Goal: Information Seeking & Learning: Learn about a topic

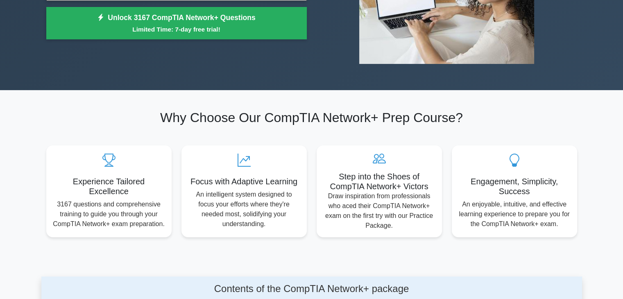
scroll to position [164, 0]
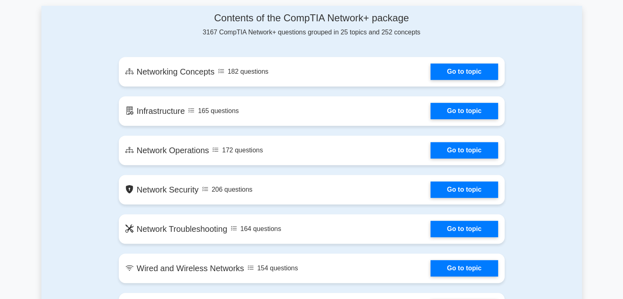
scroll to position [419, 0]
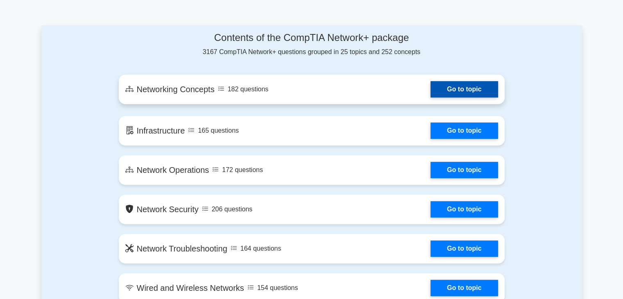
click at [446, 87] on link "Go to topic" at bounding box center [463, 89] width 67 height 16
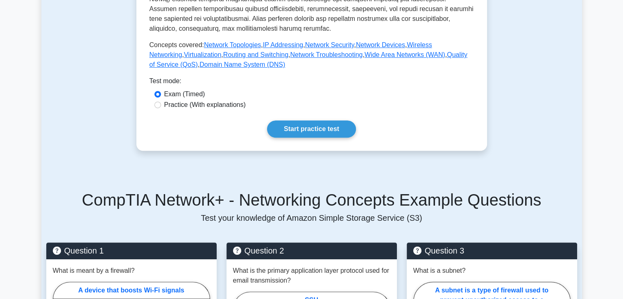
scroll to position [328, 0]
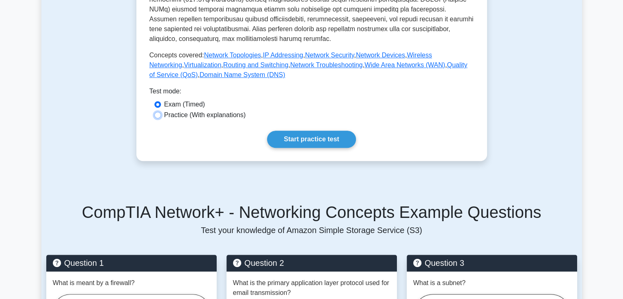
click at [158, 112] on input "Practice (With explanations)" at bounding box center [157, 115] width 7 height 7
radio input "true"
click at [317, 132] on link "Start practice test" at bounding box center [311, 139] width 89 height 17
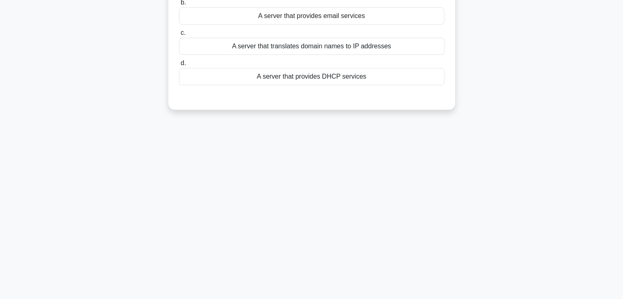
scroll to position [21, 0]
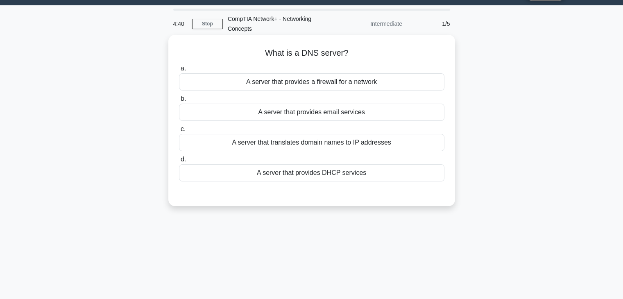
click at [310, 144] on div "A server that translates domain names to IP addresses" at bounding box center [311, 142] width 265 height 17
click at [179, 132] on input "c. A server that translates domain names to IP addresses" at bounding box center [179, 129] width 0 height 5
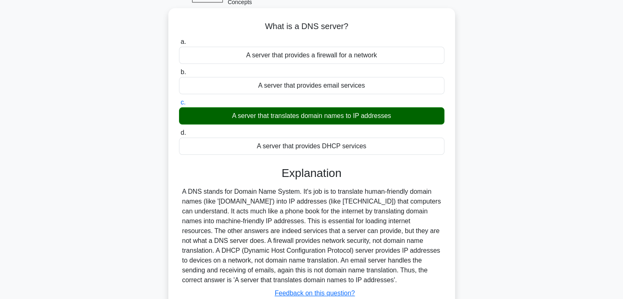
scroll to position [144, 0]
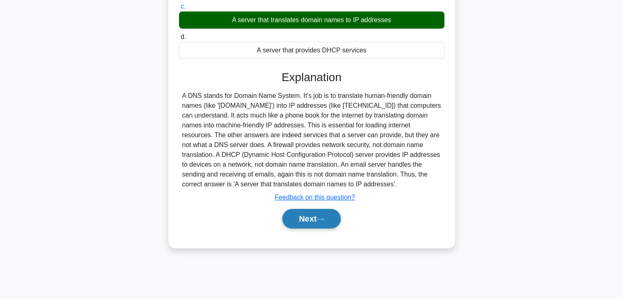
click at [314, 222] on button "Next" at bounding box center [311, 219] width 59 height 20
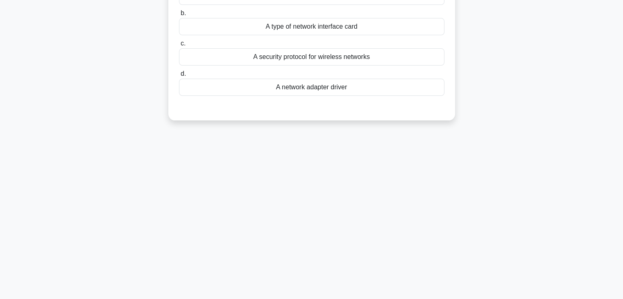
scroll to position [21, 0]
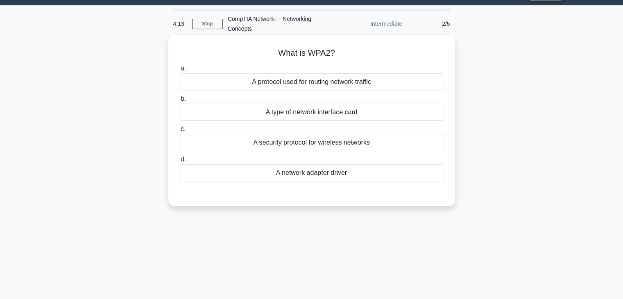
click at [339, 87] on div "A protocol used for routing network traffic" at bounding box center [311, 81] width 265 height 17
click at [179, 71] on input "a. A protocol used for routing network traffic" at bounding box center [179, 68] width 0 height 5
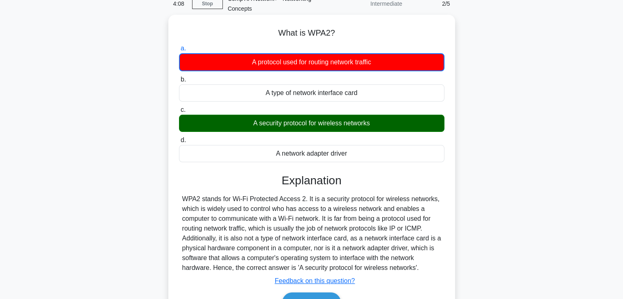
scroll to position [144, 0]
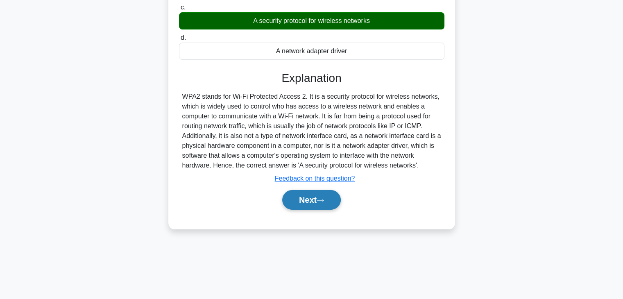
click at [319, 199] on button "Next" at bounding box center [311, 200] width 59 height 20
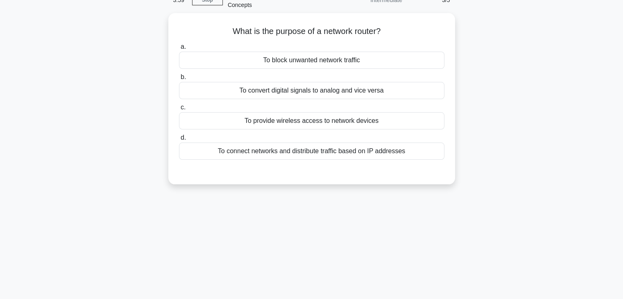
scroll to position [0, 0]
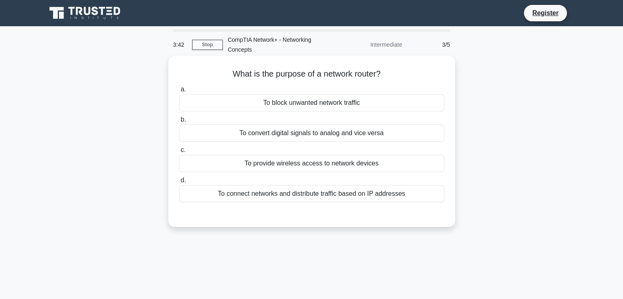
click at [360, 172] on div "a. To block unwanted network traffic b. To convert digital signals to analog an…" at bounding box center [311, 143] width 275 height 121
click at [359, 167] on div "To provide wireless access to network devices" at bounding box center [311, 163] width 265 height 17
click at [179, 153] on input "c. To provide wireless access to network devices" at bounding box center [179, 149] width 0 height 5
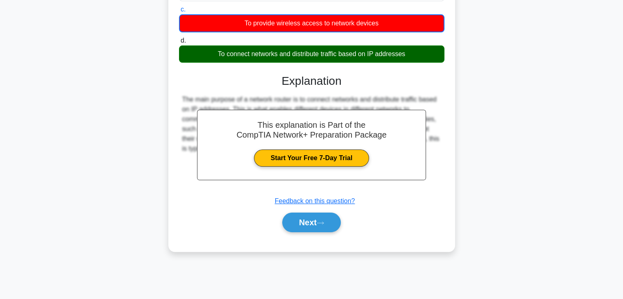
scroll to position [144, 0]
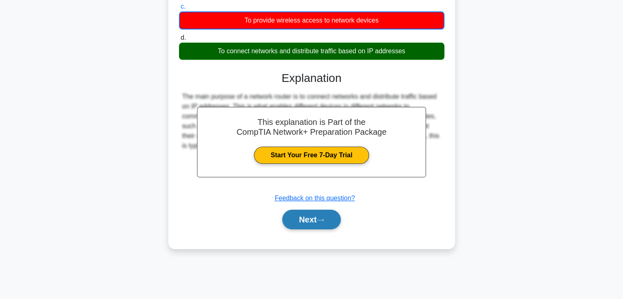
click at [335, 225] on button "Next" at bounding box center [311, 220] width 59 height 20
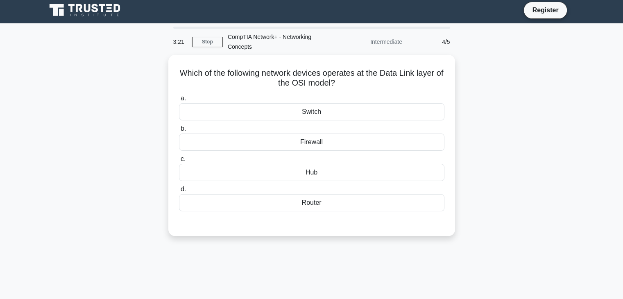
scroll to position [0, 0]
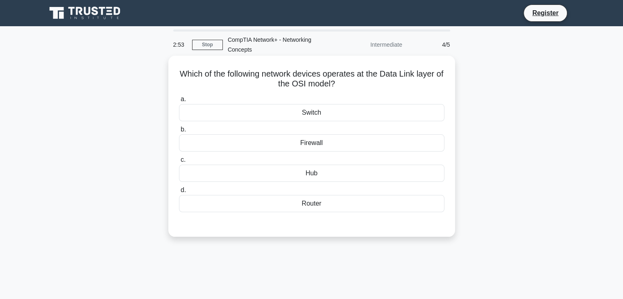
click at [314, 151] on div "Firewall" at bounding box center [311, 142] width 265 height 17
click at [179, 132] on input "b. Firewall" at bounding box center [179, 129] width 0 height 5
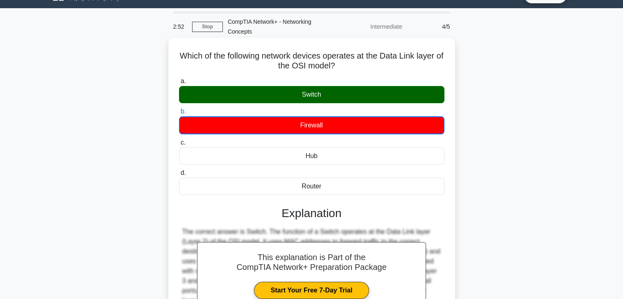
scroll to position [123, 0]
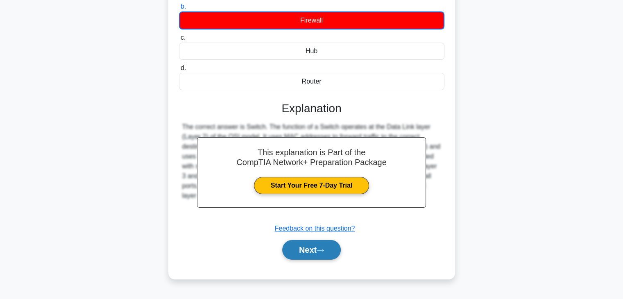
click at [313, 253] on button "Next" at bounding box center [311, 250] width 59 height 20
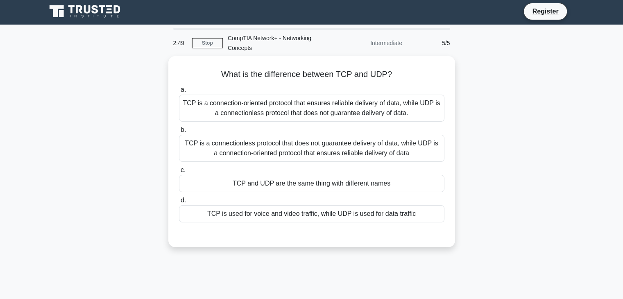
scroll to position [0, 0]
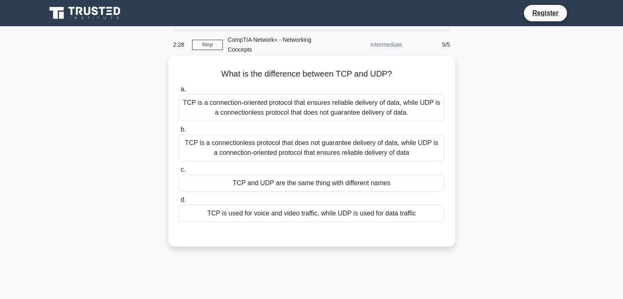
click at [346, 154] on div "TCP is a connectionless protocol that does not guarantee delivery of data, whil…" at bounding box center [311, 147] width 265 height 27
click at [179, 132] on input "b. TCP is a connectionless protocol that does not guarantee delivery of data, w…" at bounding box center [179, 129] width 0 height 5
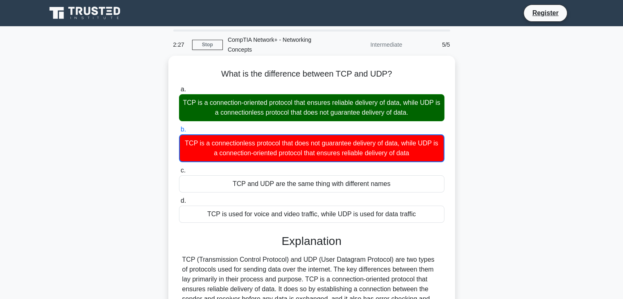
click at [330, 115] on div "TCP is a connection-oriented protocol that ensures reliable delivery of data, w…" at bounding box center [311, 107] width 265 height 27
click at [179, 92] on input "a. TCP is a connection-oriented protocol that ensures reliable delivery of data…" at bounding box center [179, 89] width 0 height 5
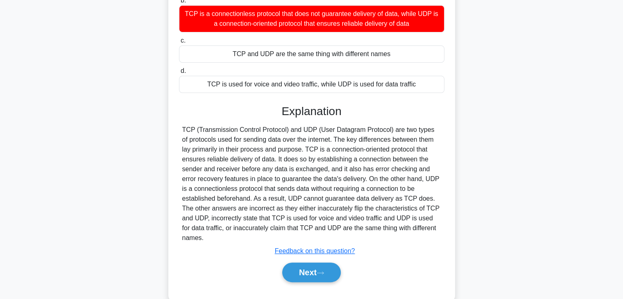
scroll to position [144, 0]
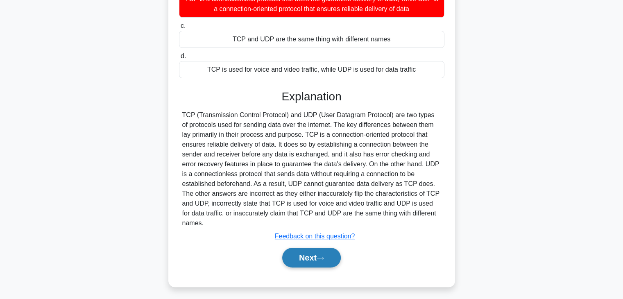
click at [323, 248] on button "Next" at bounding box center [311, 258] width 59 height 20
